Goal: Task Accomplishment & Management: Use online tool/utility

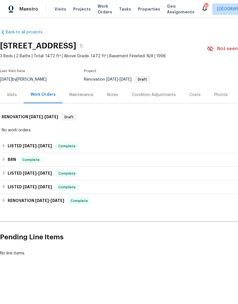
click at [61, 6] on span "Visits" at bounding box center [60, 9] width 12 height 6
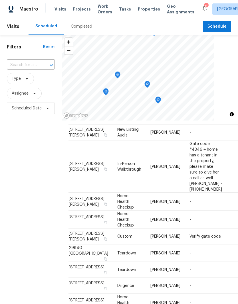
scroll to position [18, 0]
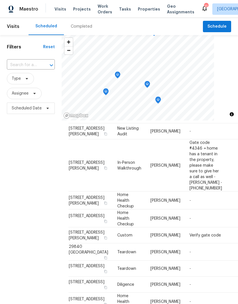
click at [0, 0] on icon at bounding box center [0, 0] width 0 height 0
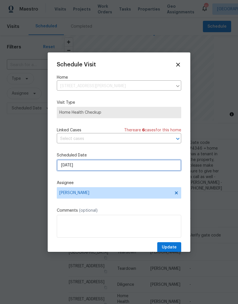
click at [79, 165] on input "10/9/2025" at bounding box center [119, 165] width 124 height 11
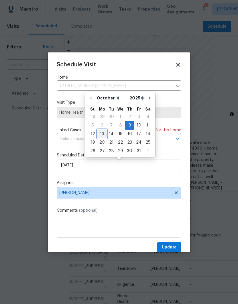
click at [100, 133] on div "13" at bounding box center [101, 134] width 9 height 8
type input "10/13/2025"
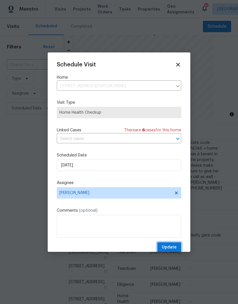
click at [173, 247] on span "Update" at bounding box center [169, 247] width 15 height 7
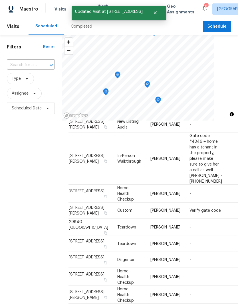
scroll to position [32, 0]
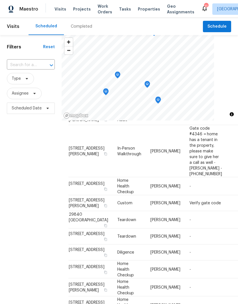
click at [0, 0] on icon at bounding box center [0, 0] width 0 height 0
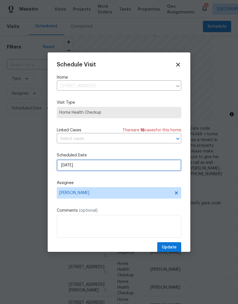
click at [82, 168] on input "10/9/2025" at bounding box center [119, 165] width 124 height 11
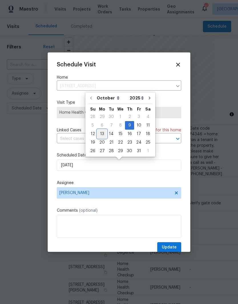
click at [103, 135] on div "13" at bounding box center [101, 134] width 9 height 8
type input "10/13/2025"
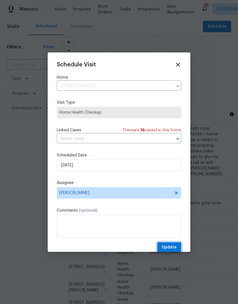
click at [171, 246] on span "Update" at bounding box center [169, 247] width 15 height 7
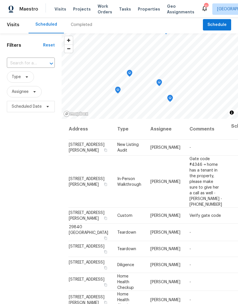
scroll to position [0, 0]
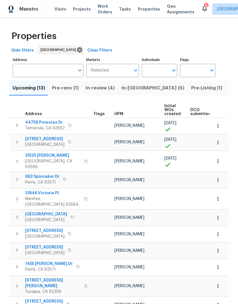
click at [167, 70] on input "Individuals" at bounding box center [155, 70] width 27 height 13
type input "[PERSON_NAME]"
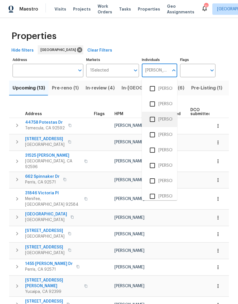
click at [161, 115] on li "[PERSON_NAME]" at bounding box center [159, 119] width 26 height 12
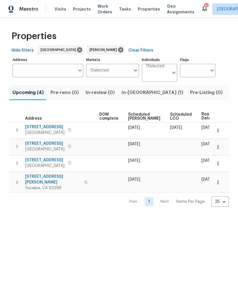
scroll to position [0, 150]
click at [229, 94] on span "Listed (6)" at bounding box center [240, 93] width 22 height 8
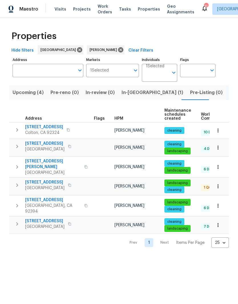
click at [71, 147] on icon "button" at bounding box center [69, 146] width 3 height 3
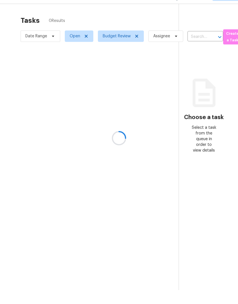
scroll to position [14, 0]
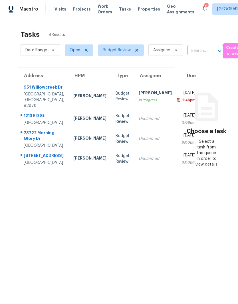
click at [115, 113] on div "Budget Review" at bounding box center [122, 118] width 14 height 11
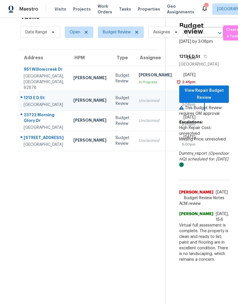
scroll to position [18, 0]
click at [82, 121] on td "[PERSON_NAME]" at bounding box center [90, 121] width 42 height 20
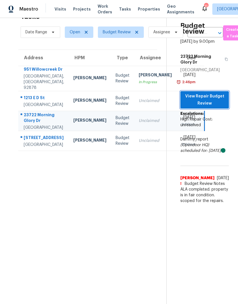
click at [213, 93] on span "View Repair Budget Review" at bounding box center [204, 100] width 39 height 14
click at [111, 96] on td "Budget Review" at bounding box center [122, 101] width 23 height 20
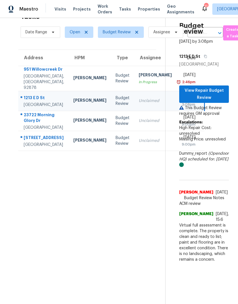
click at [115, 147] on div "Budget Review" at bounding box center [122, 140] width 14 height 11
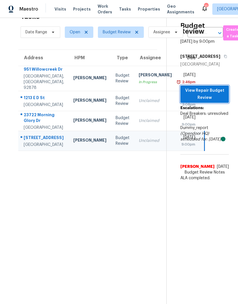
click at [218, 97] on span "View Repair Budget Review" at bounding box center [204, 94] width 39 height 14
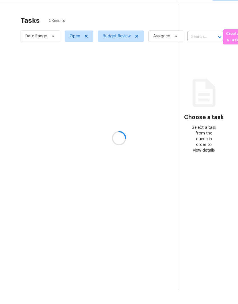
scroll to position [14, 0]
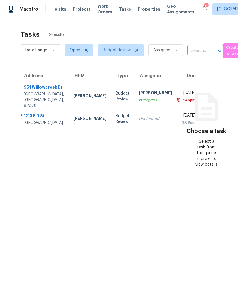
click at [115, 113] on div "Budget Review" at bounding box center [122, 118] width 14 height 11
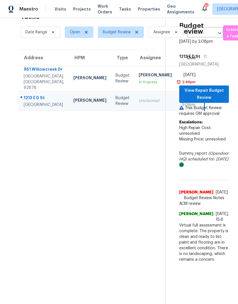
scroll to position [18, 0]
click at [212, 87] on span "View Repair Budget Review" at bounding box center [204, 94] width 40 height 14
click at [214, 87] on span "View Repair Budget Review" at bounding box center [204, 94] width 40 height 14
click at [134, 66] on td "Cody Sandefur In Progress" at bounding box center [155, 78] width 42 height 25
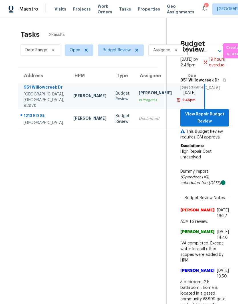
scroll to position [0, 0]
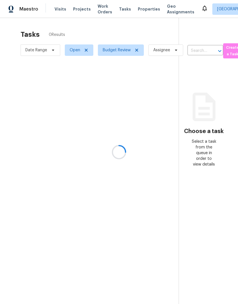
scroll to position [14, 0]
